Goal: Navigation & Orientation: Find specific page/section

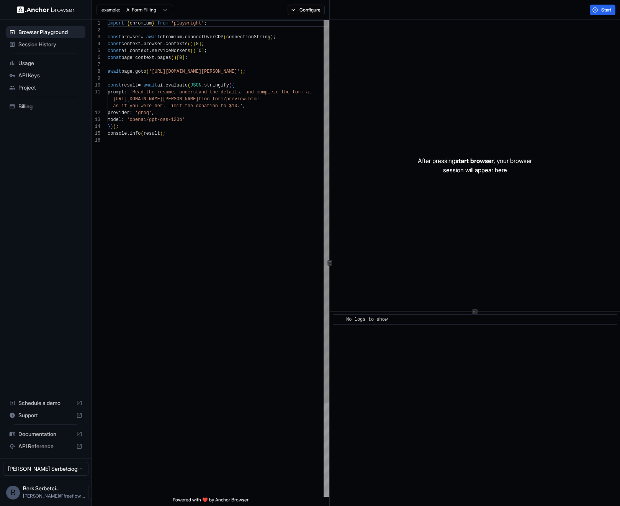
scroll to position [69, 0]
click at [19, 66] on span "Usage" at bounding box center [50, 63] width 64 height 8
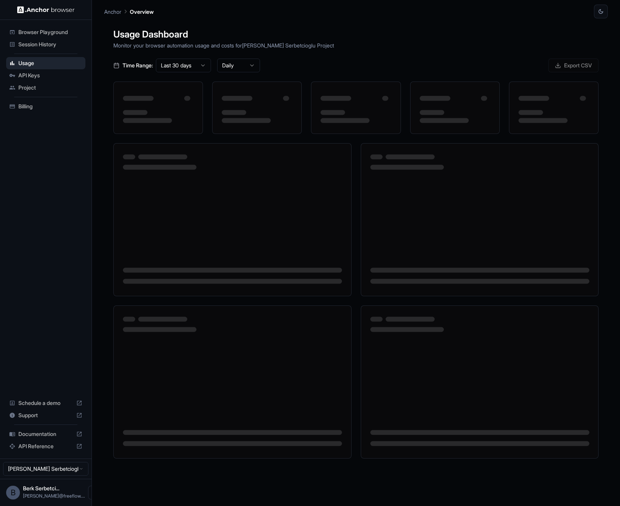
click at [41, 104] on span "Billing" at bounding box center [50, 107] width 64 height 8
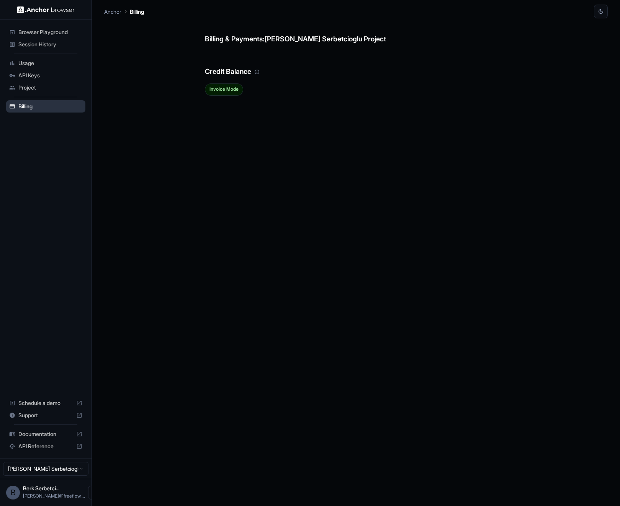
click at [41, 104] on span "Billing" at bounding box center [50, 107] width 64 height 8
click at [39, 85] on span "Project" at bounding box center [50, 88] width 64 height 8
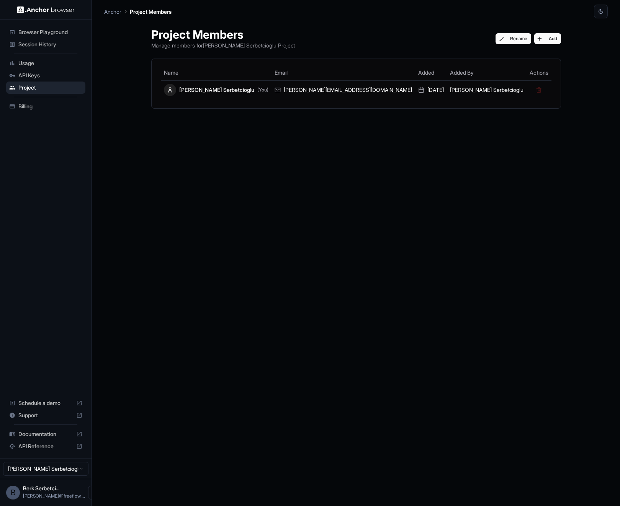
click at [33, 70] on div "API Keys" at bounding box center [45, 75] width 79 height 12
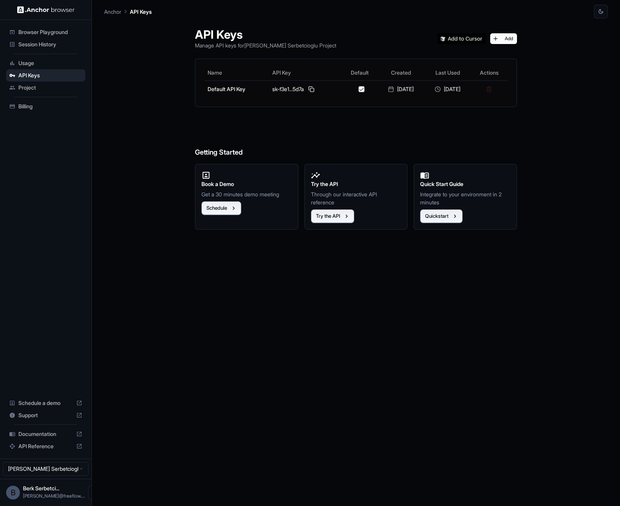
click at [36, 64] on span "Usage" at bounding box center [50, 63] width 64 height 8
